Goal: Navigation & Orientation: Understand site structure

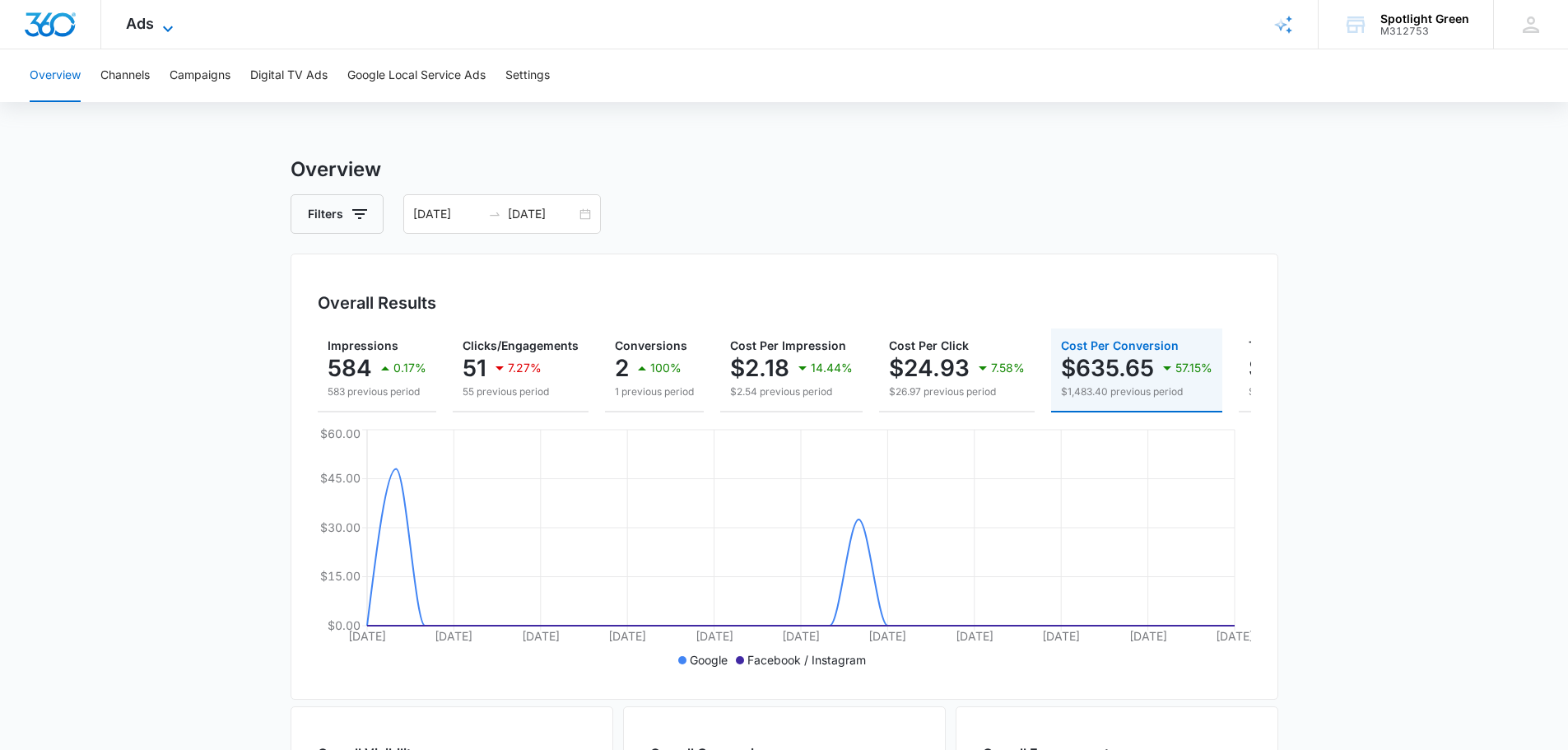
click at [163, 24] on icon at bounding box center [168, 28] width 19 height 19
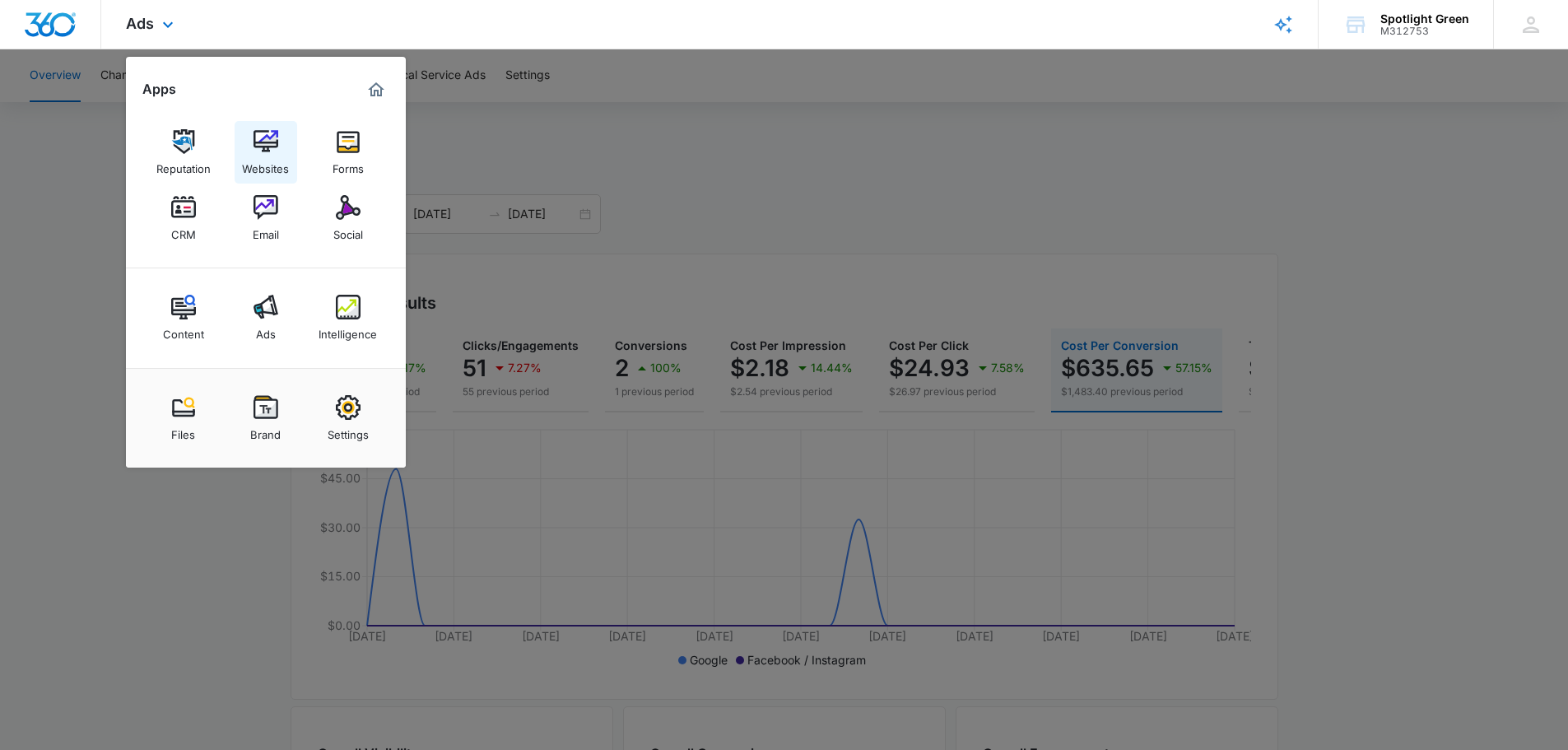
click at [261, 143] on img at bounding box center [265, 141] width 24 height 24
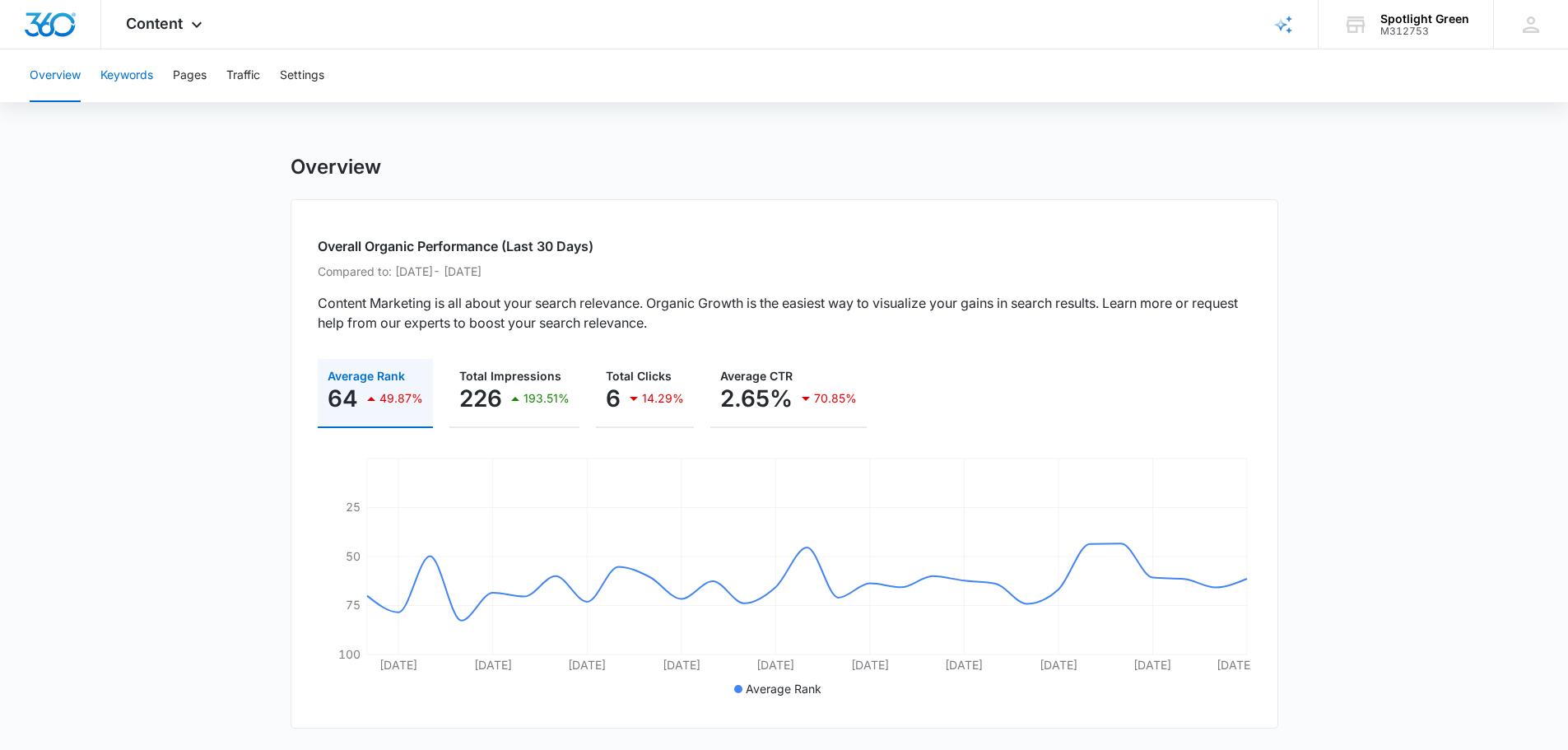
click at [140, 75] on button "Keywords" at bounding box center [126, 76] width 52 height 52
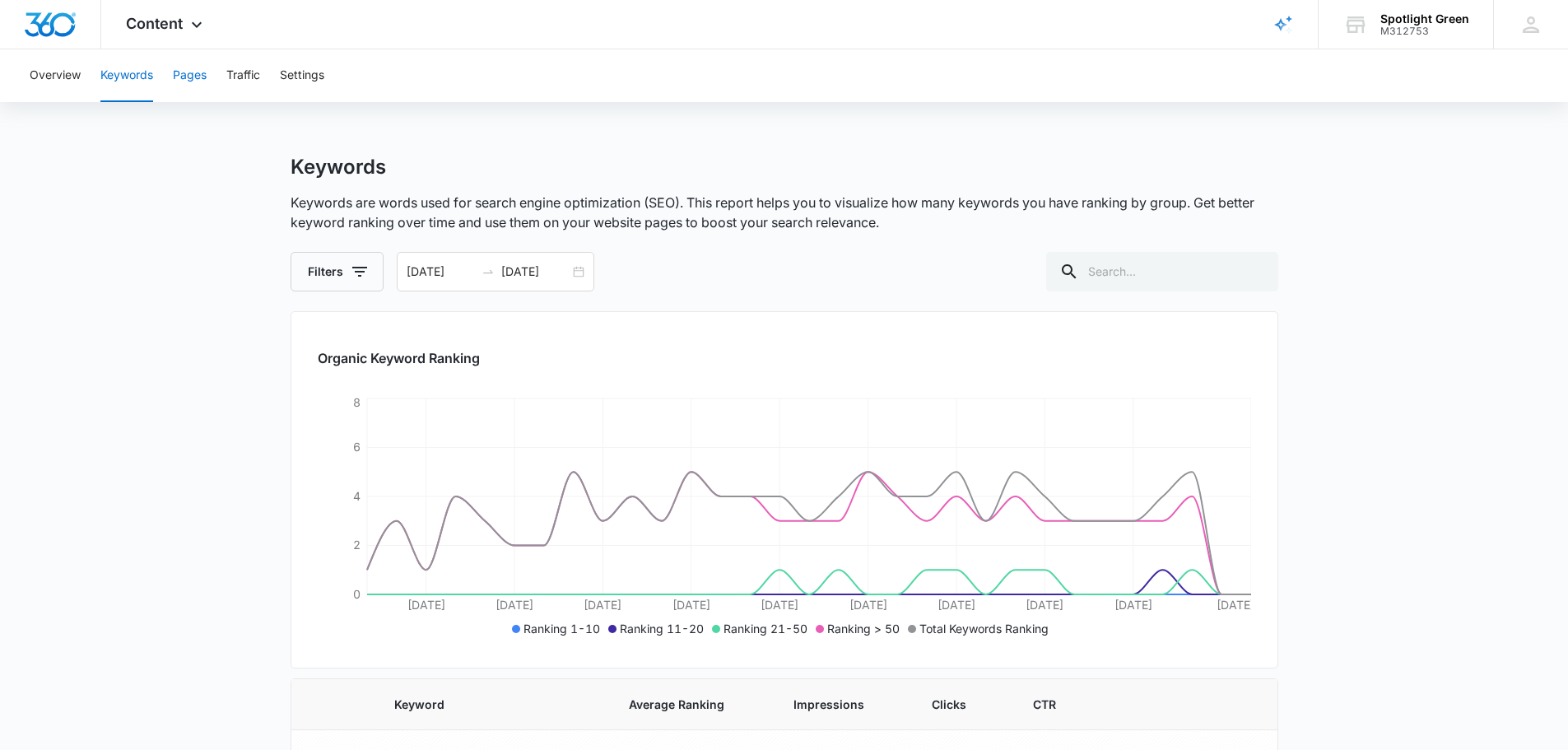
click at [196, 73] on button "Pages" at bounding box center [189, 76] width 34 height 52
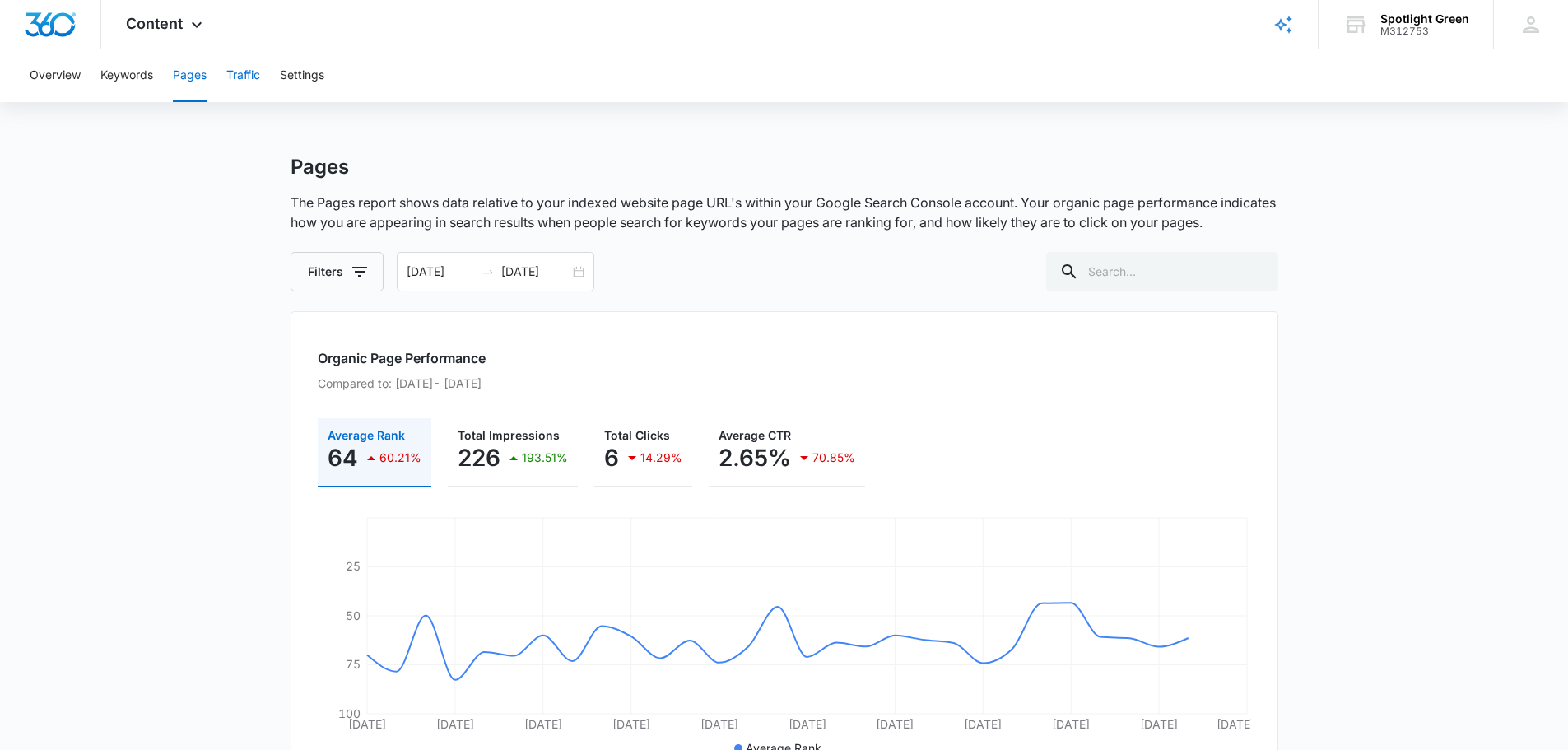
click at [256, 74] on button "Traffic" at bounding box center [243, 76] width 34 height 52
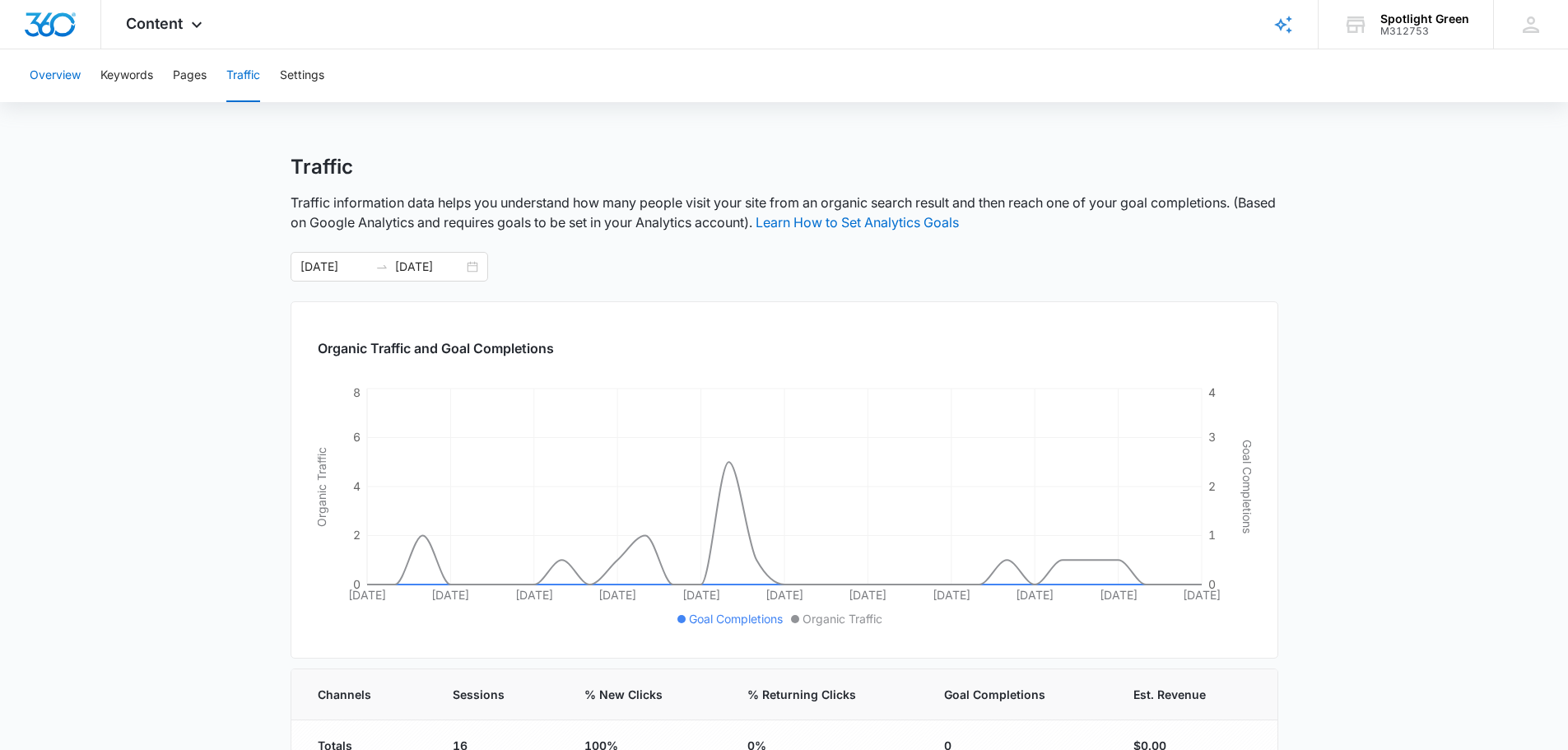
click at [62, 78] on button "Overview" at bounding box center [55, 76] width 51 height 52
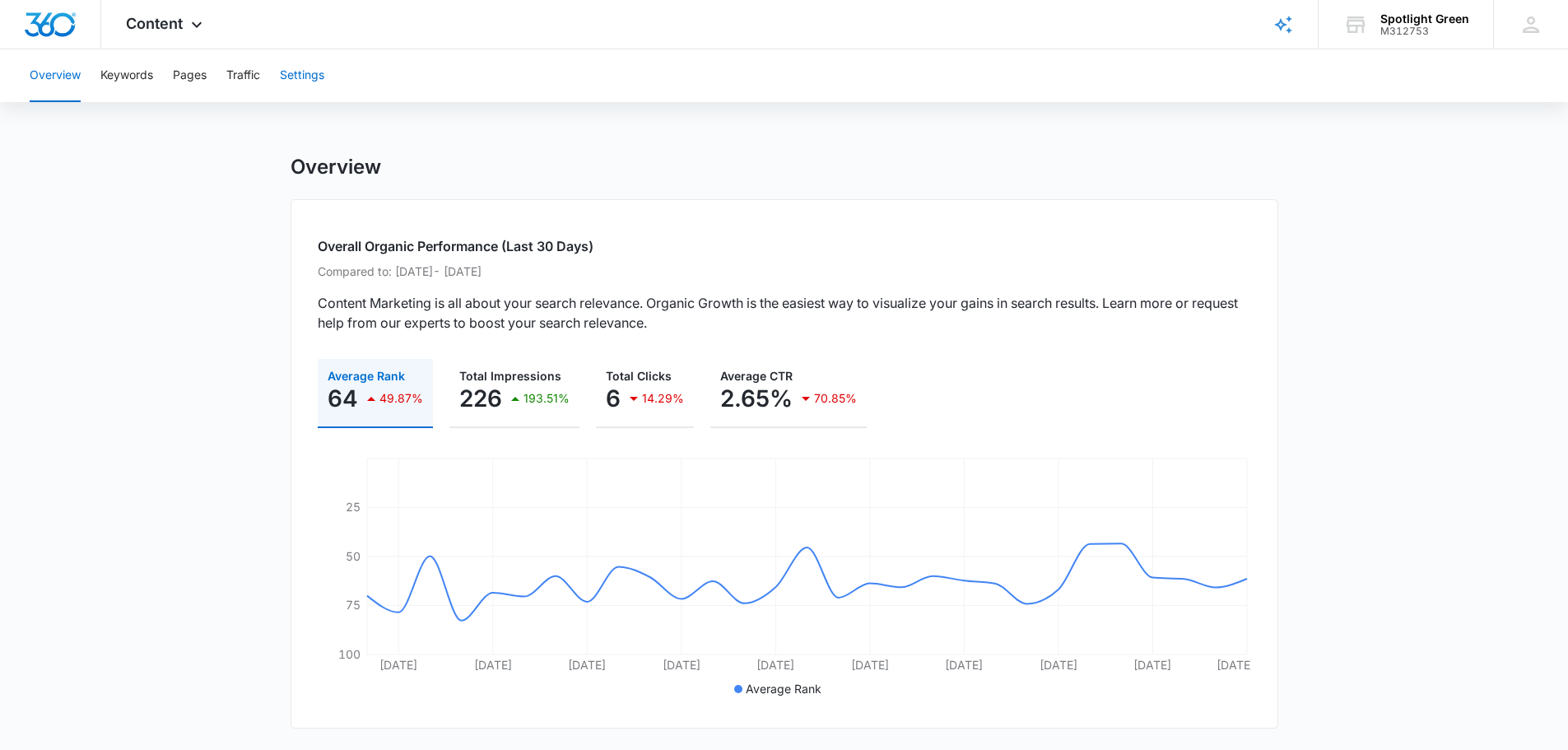
click at [308, 76] on button "Settings" at bounding box center [302, 76] width 45 height 52
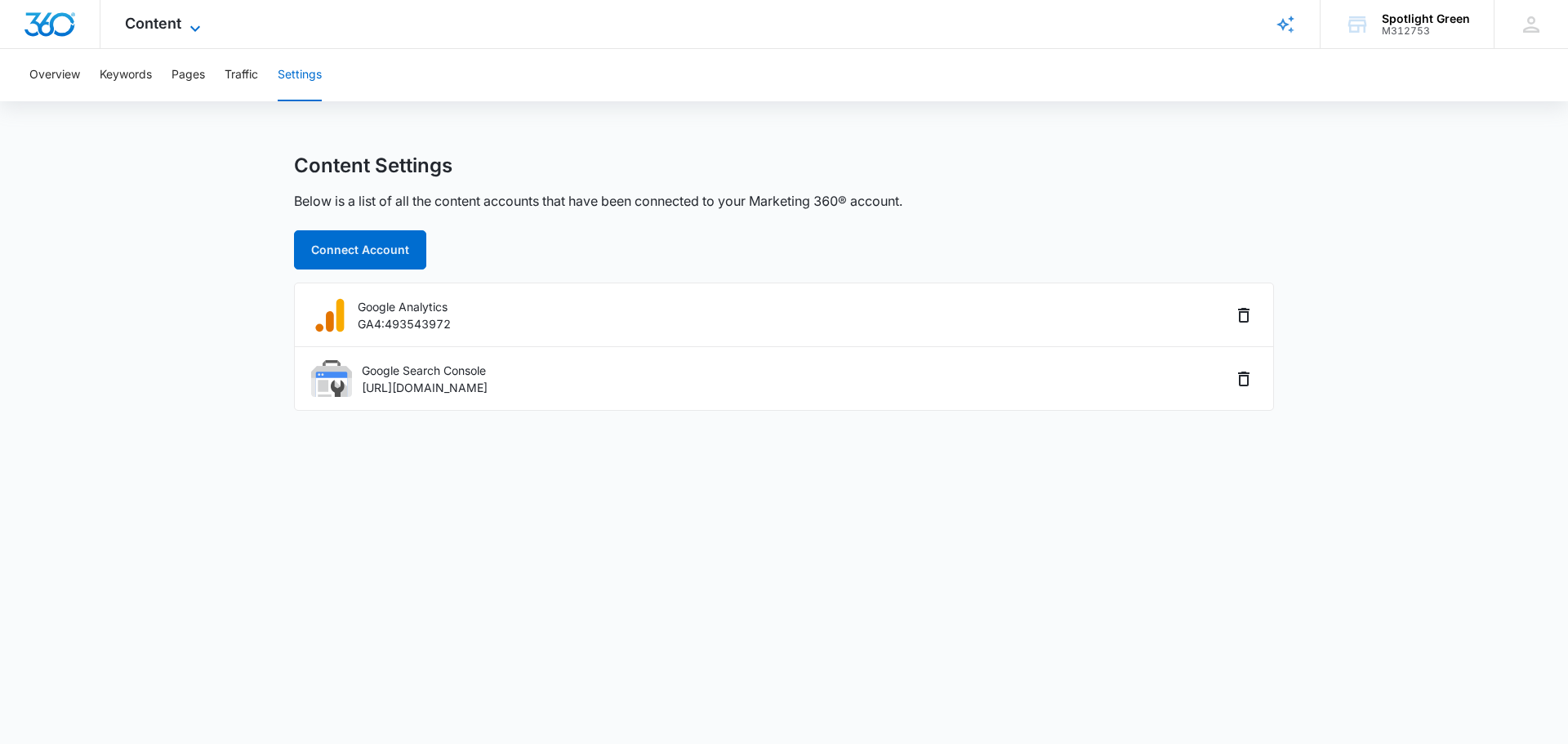
click at [198, 20] on icon at bounding box center [195, 28] width 19 height 19
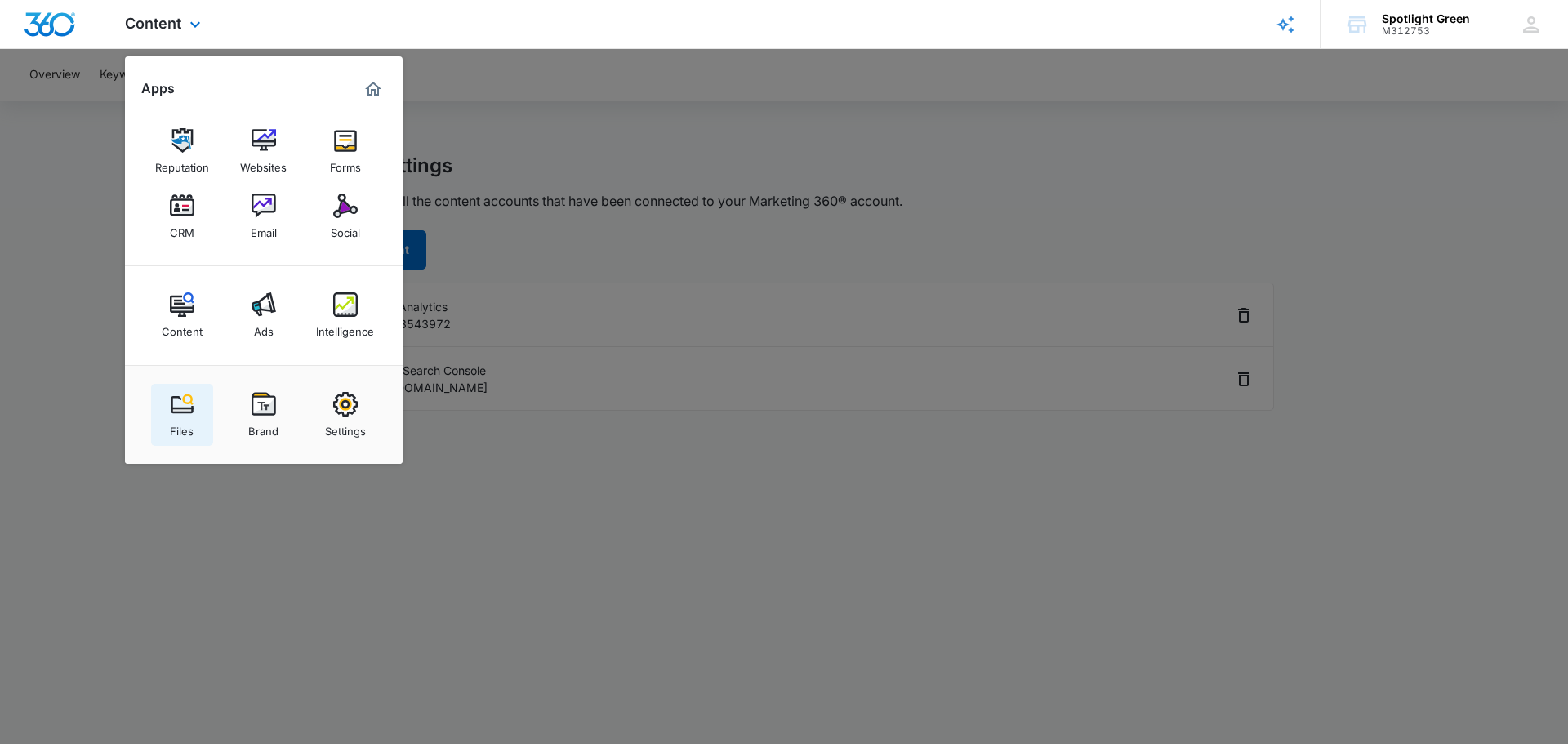
click at [174, 398] on img at bounding box center [181, 404] width 24 height 24
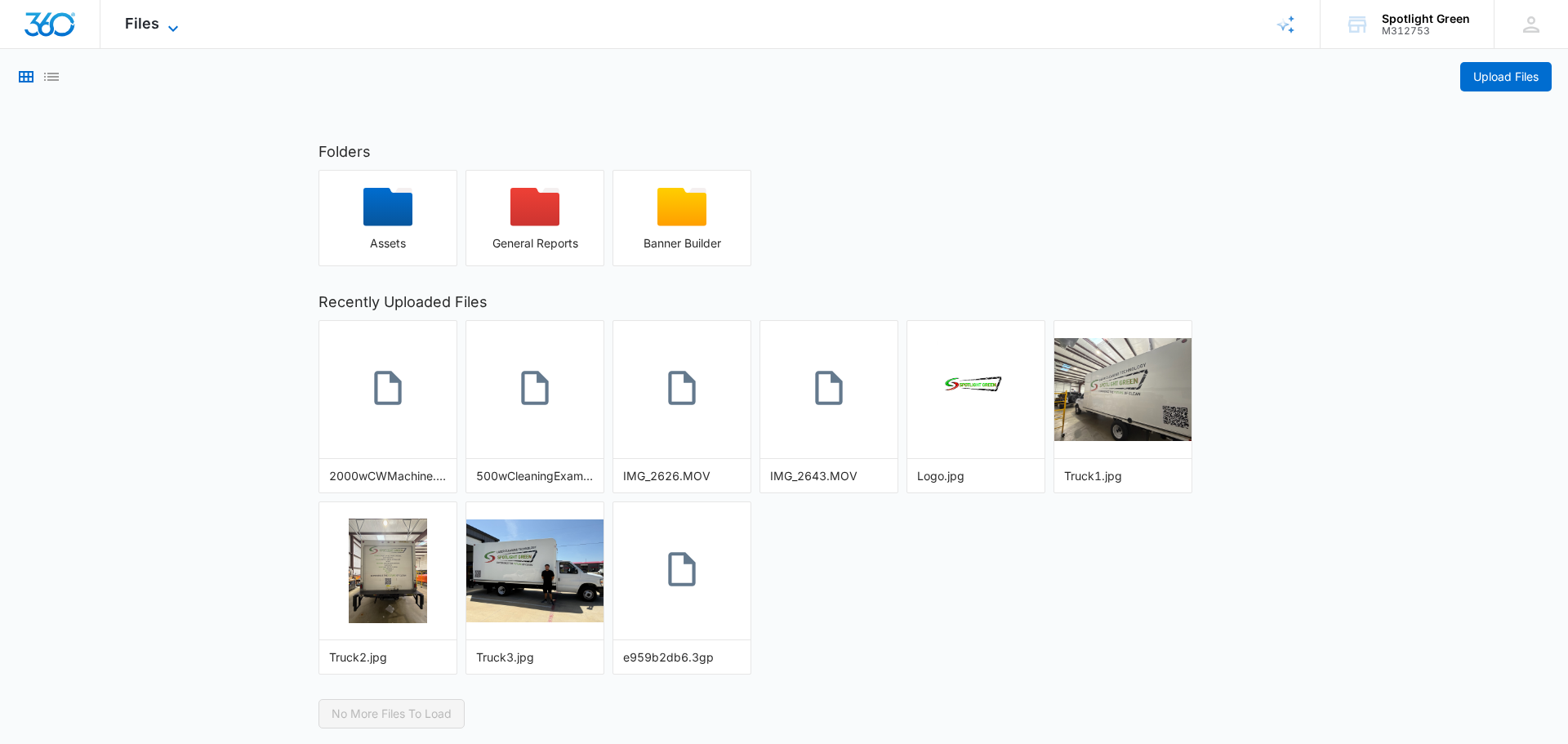
click at [173, 23] on icon at bounding box center [173, 28] width 19 height 19
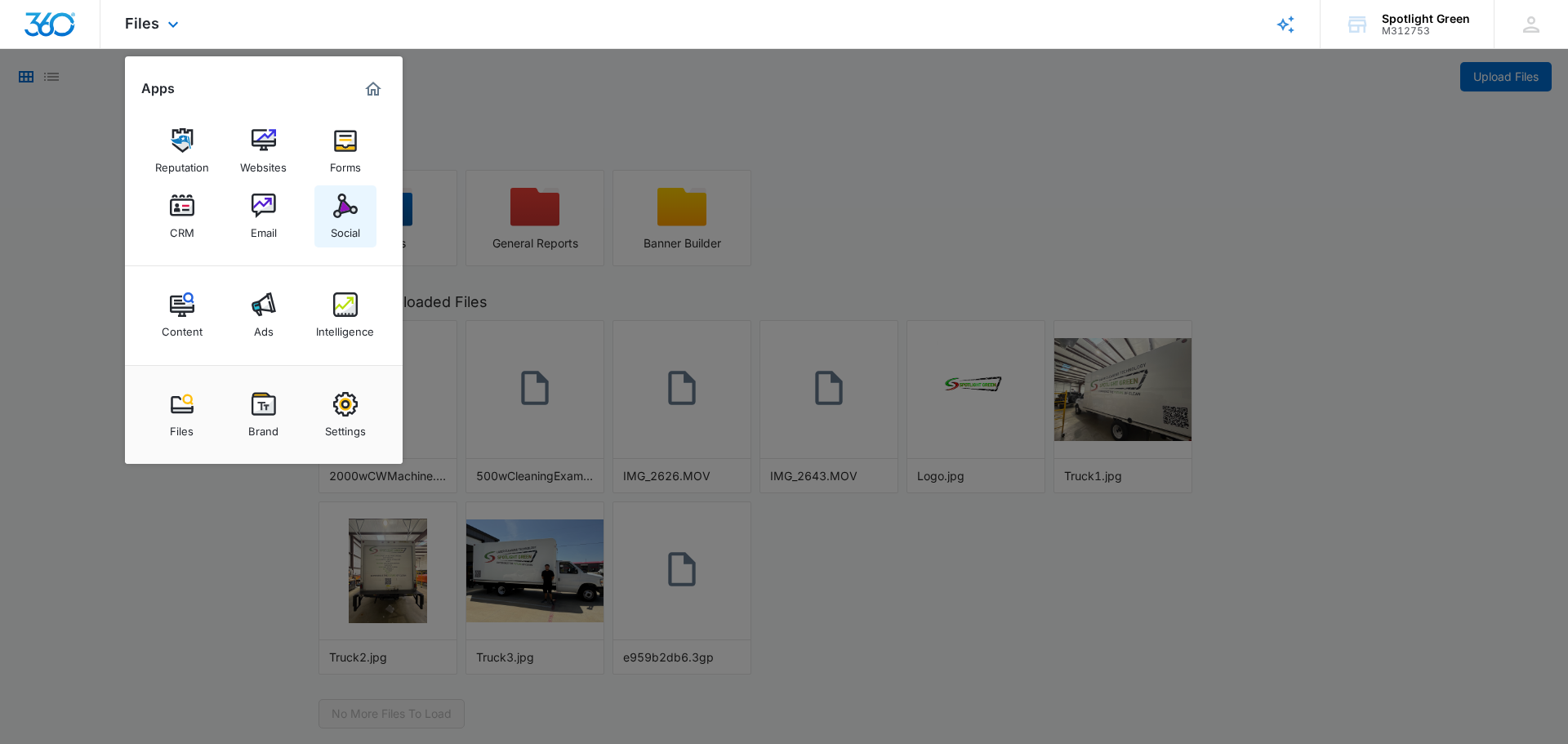
click at [341, 208] on img at bounding box center [345, 205] width 24 height 24
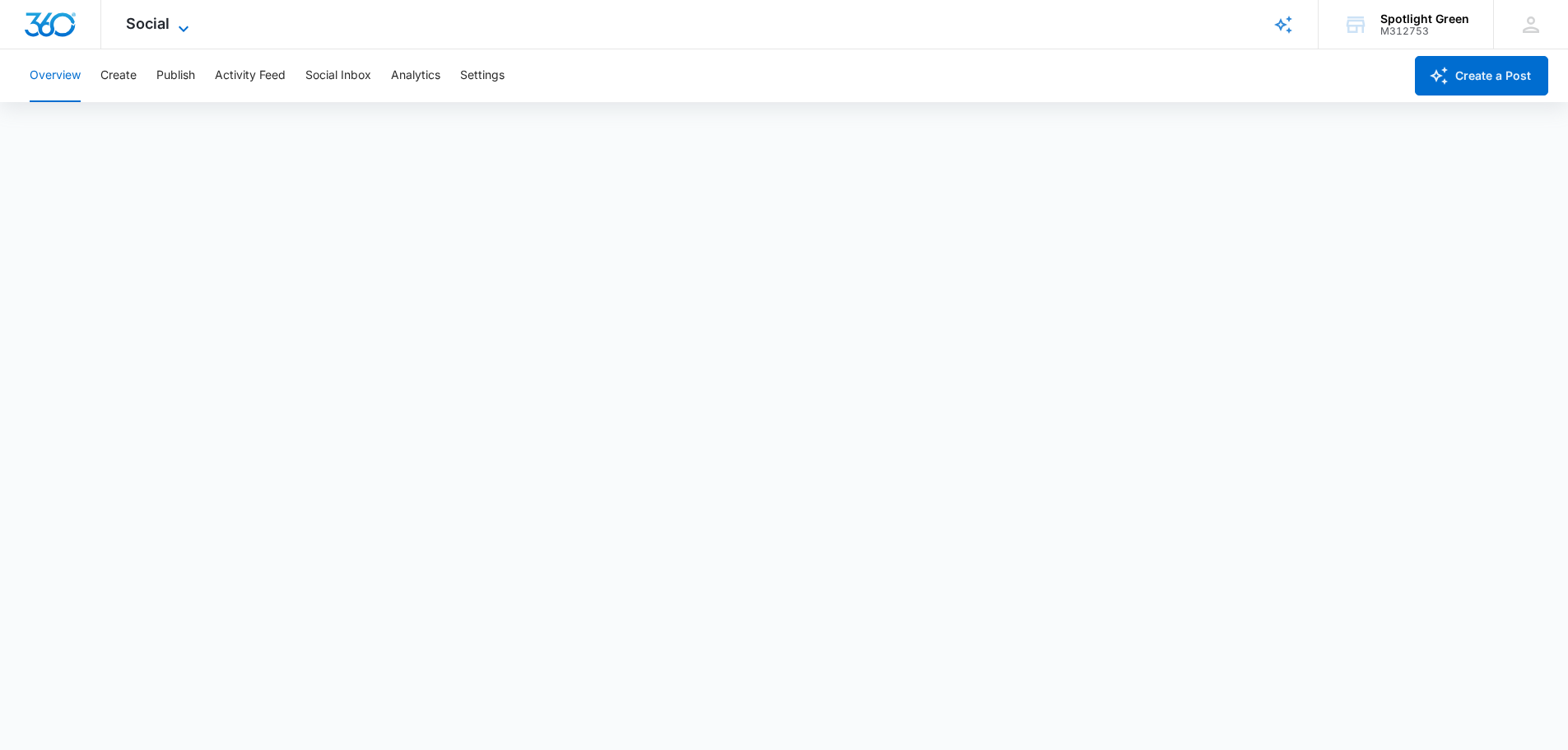
click at [186, 24] on icon at bounding box center [184, 28] width 19 height 19
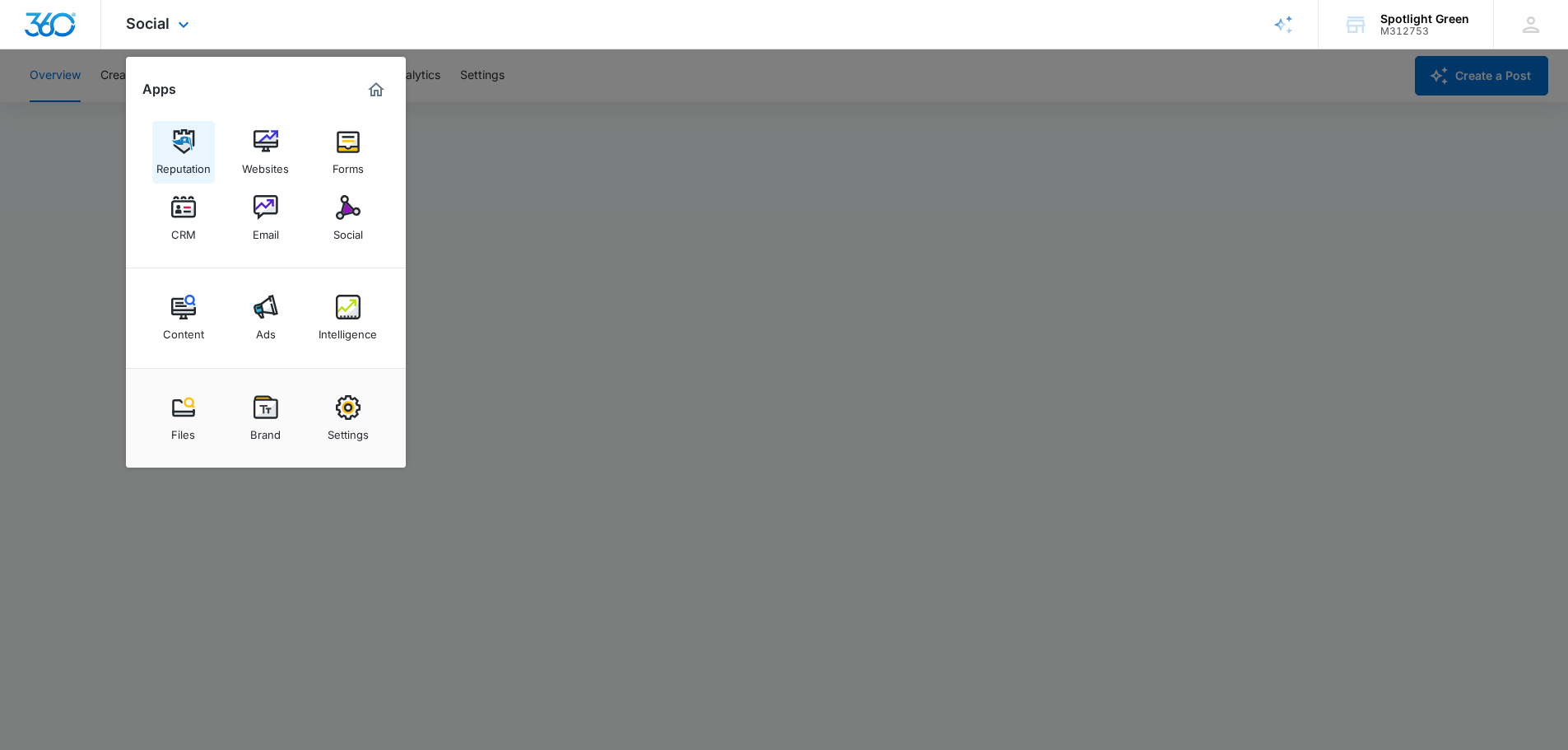
click at [180, 147] on img at bounding box center [183, 141] width 24 height 24
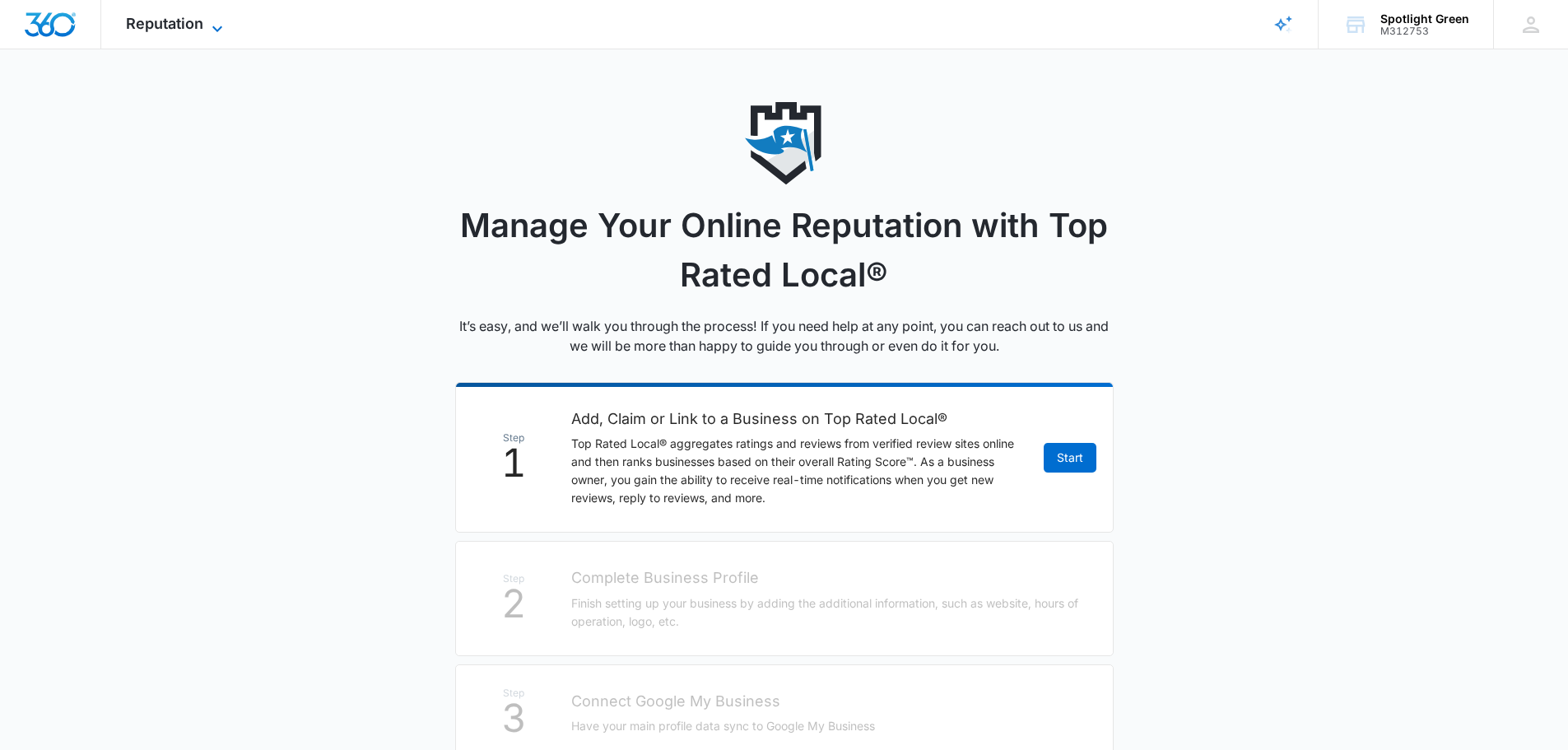
click at [216, 25] on icon at bounding box center [218, 28] width 19 height 19
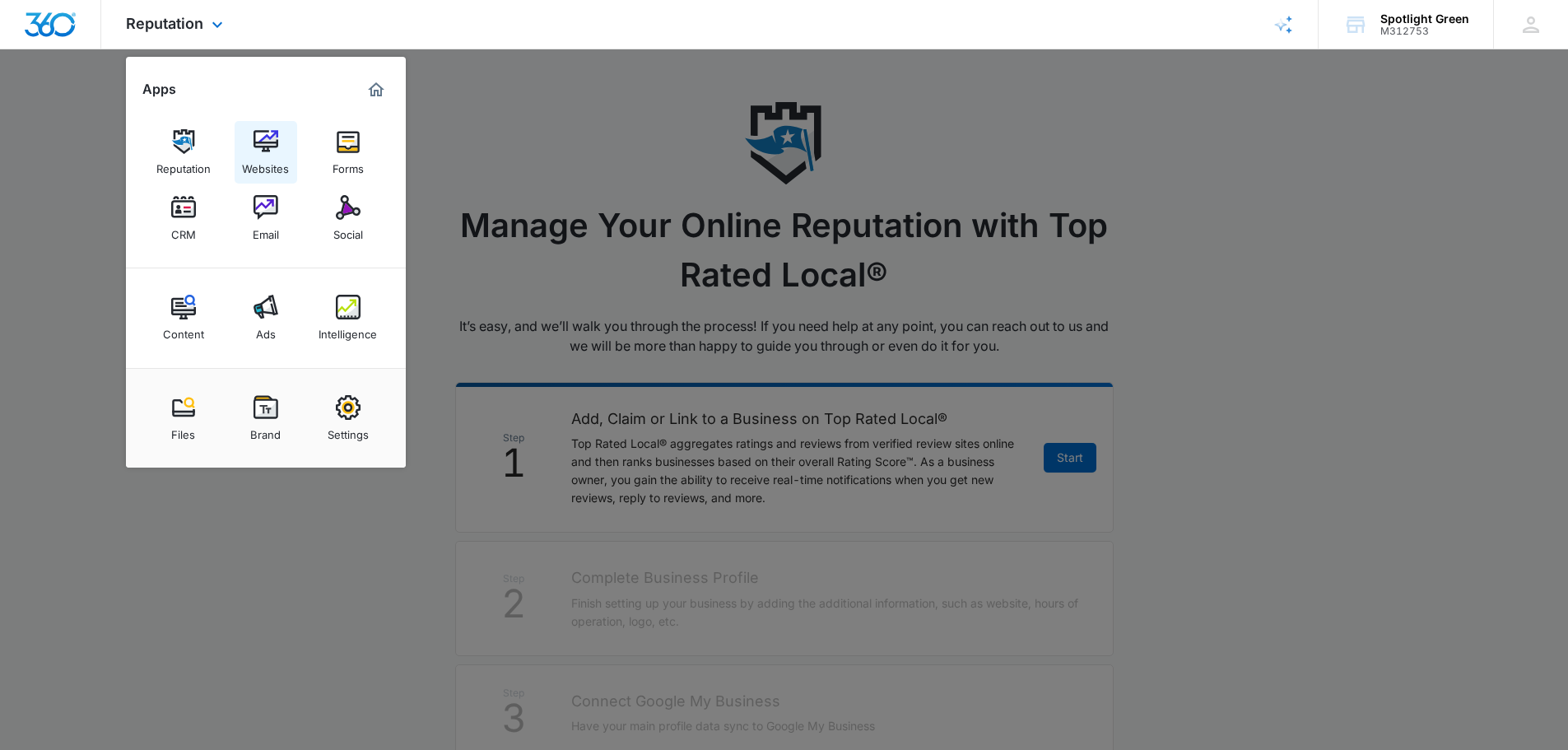
click at [275, 146] on img at bounding box center [265, 141] width 24 height 24
